Goal: Check status

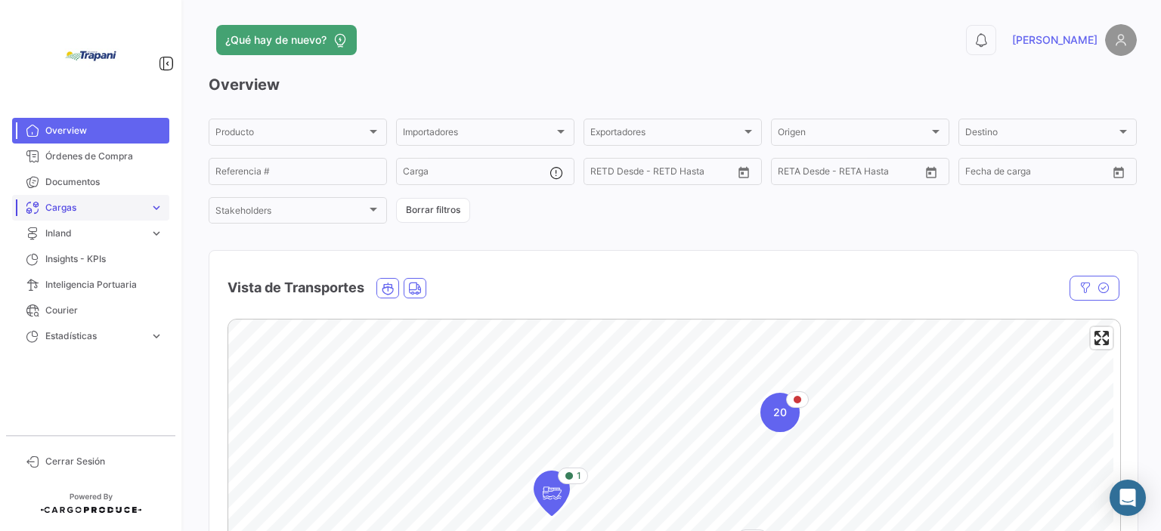
click at [128, 202] on span "Cargas" at bounding box center [94, 208] width 98 height 14
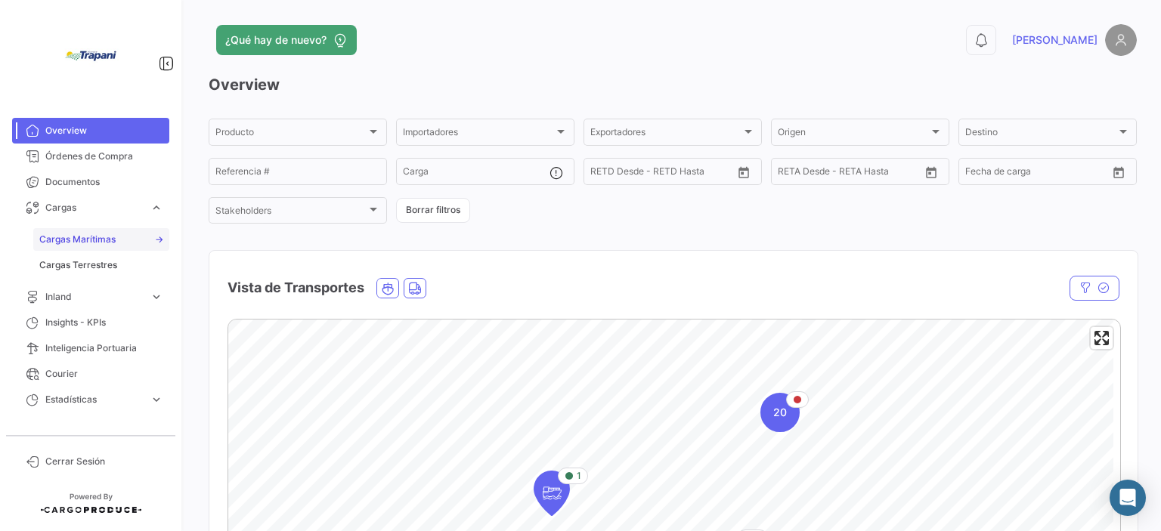
click at [81, 236] on span "Cargas Marítimas" at bounding box center [77, 240] width 76 height 14
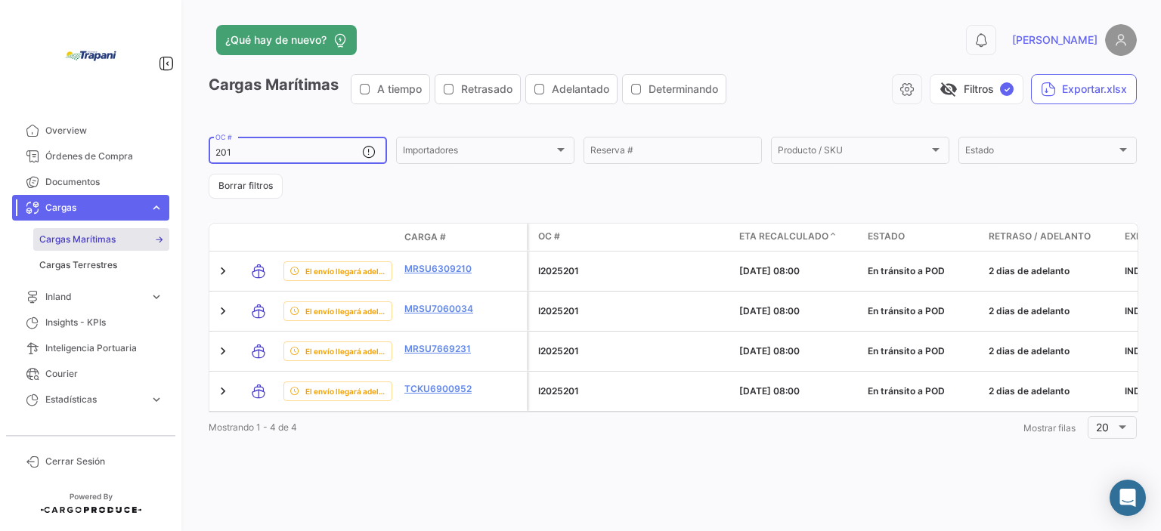
drag, startPoint x: 273, startPoint y: 154, endPoint x: 197, endPoint y: 152, distance: 75.6
click at [197, 152] on div "¿Qué hay de nuevo? 0 [PERSON_NAME] Marítimas A tiempo Retrasado Adelantado Dete…" at bounding box center [672, 265] width 976 height 531
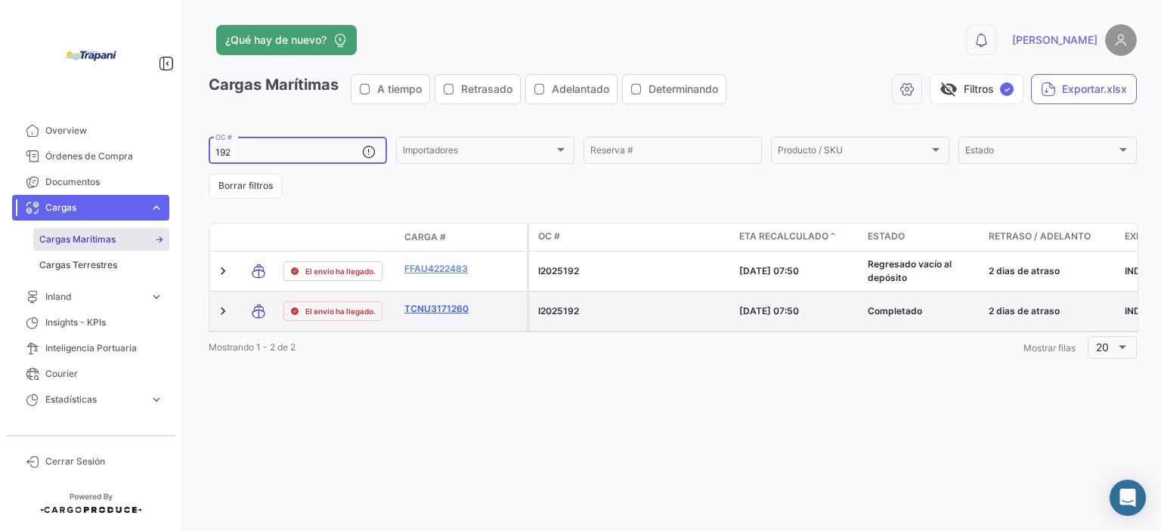
type input "192"
click at [445, 303] on link "TCNU3171260" at bounding box center [443, 309] width 79 height 14
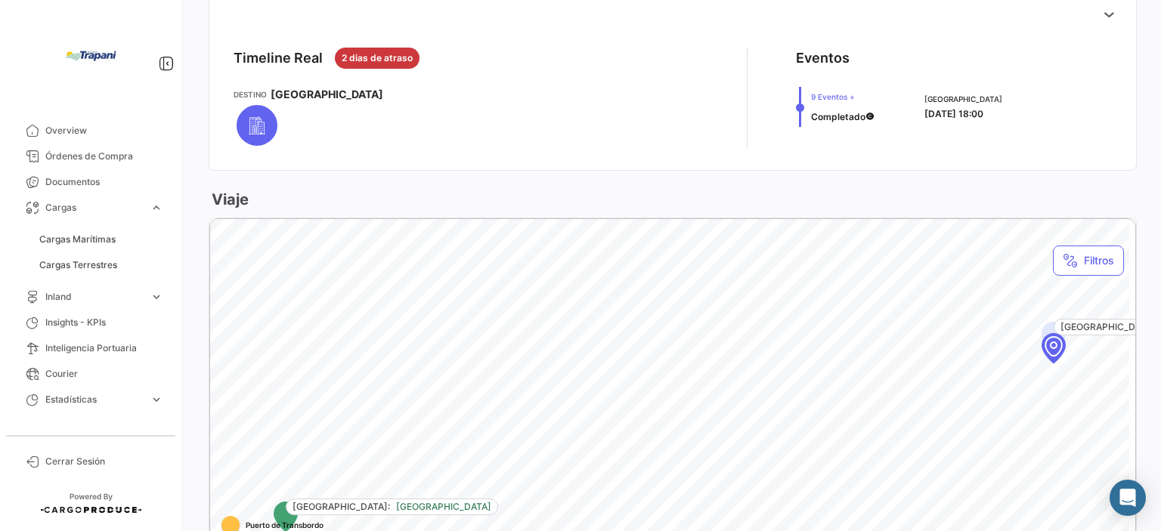
scroll to position [576, 0]
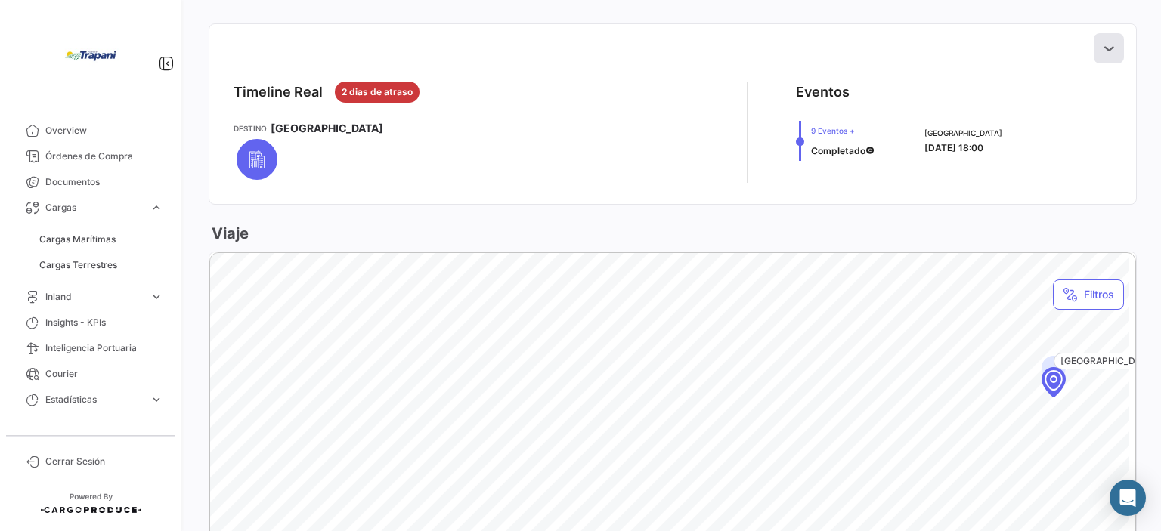
click at [1101, 41] on icon at bounding box center [1108, 48] width 15 height 15
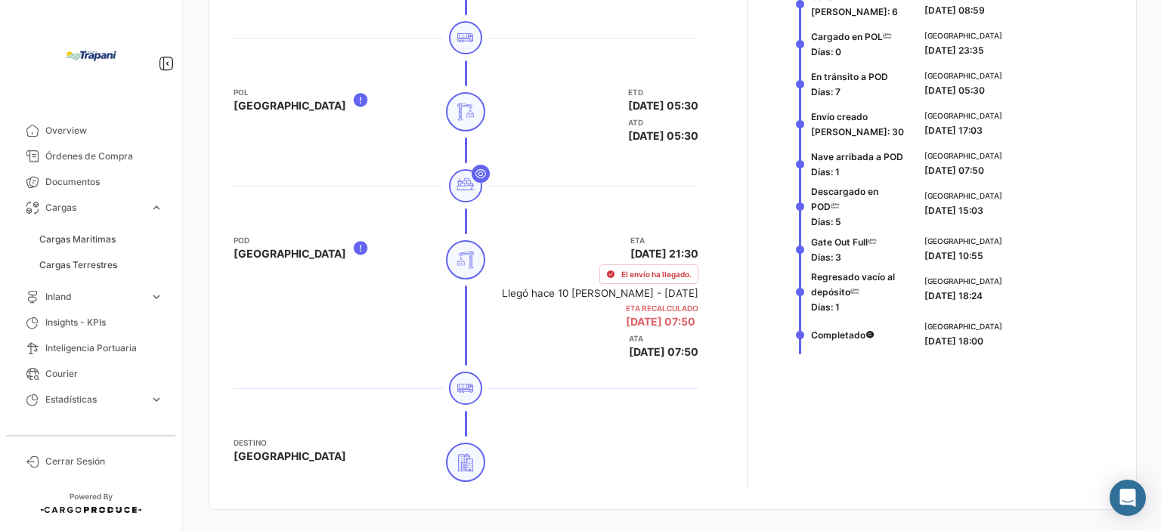
scroll to position [803, 0]
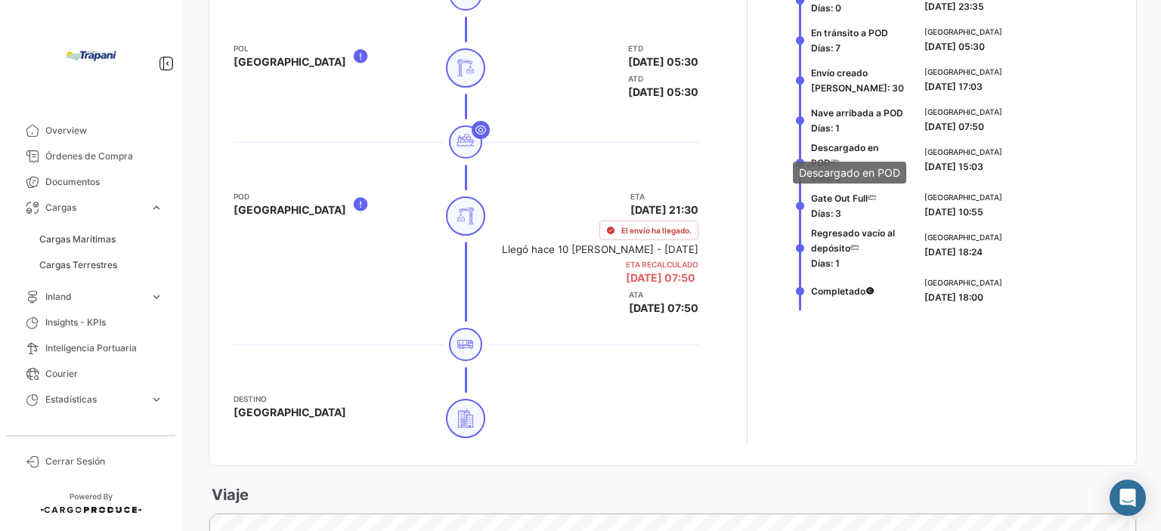
drag, startPoint x: 1014, startPoint y: 162, endPoint x: 812, endPoint y: 153, distance: 201.2
click at [812, 153] on body "Overview Órdenes de Compra Documentos Cargas expand_more Cargas Marítimas Carga…" at bounding box center [580, 265] width 1161 height 531
click at [1060, 191] on div "[GEOGRAPHIC_DATA] [DATE] 10:55" at bounding box center [1014, 205] width 181 height 28
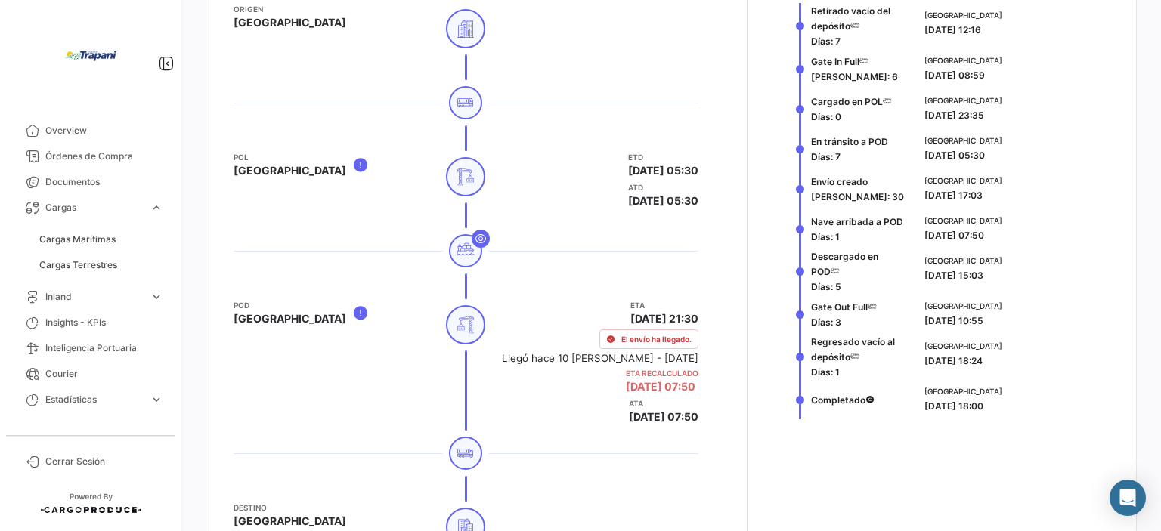
scroll to position [651, 0]
